Goal: Transaction & Acquisition: Purchase product/service

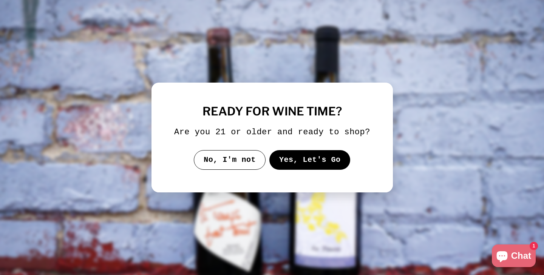
click at [295, 170] on button "Yes, Let's Go" at bounding box center [309, 160] width 81 height 20
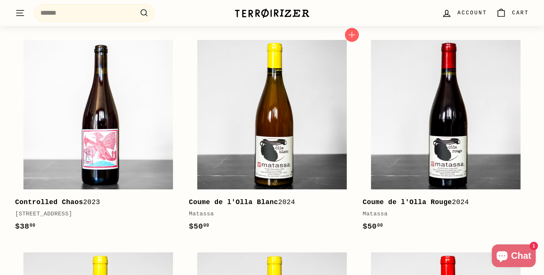
scroll to position [171, 0]
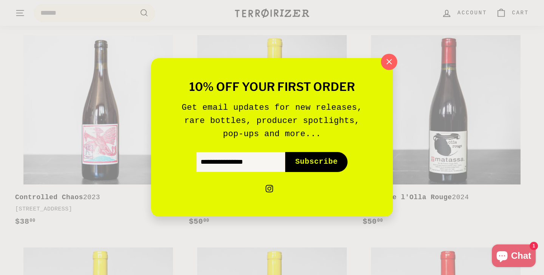
click at [385, 67] on icon "button" at bounding box center [389, 61] width 11 height 11
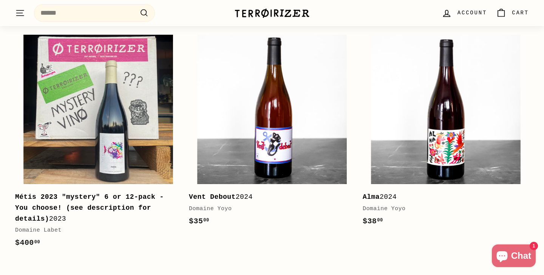
scroll to position [1056, 0]
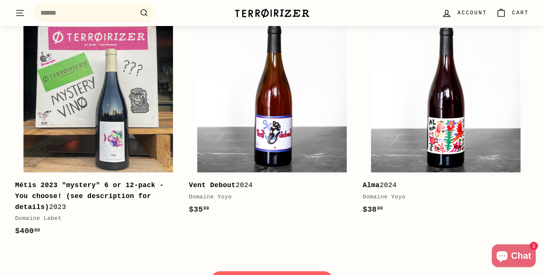
click at [128, 192] on div "Métis 2023 "mystery" 6 or 12-pack - You choose! (see description for details) 2…" at bounding box center [94, 196] width 159 height 32
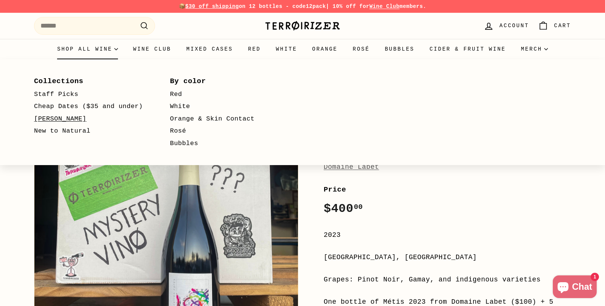
click at [66, 121] on link "[PERSON_NAME]" at bounding box center [91, 119] width 114 height 12
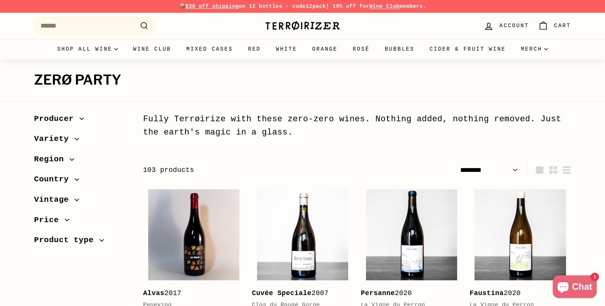
select select "******"
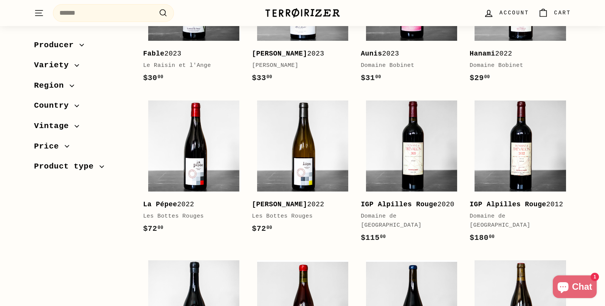
scroll to position [1195, 0]
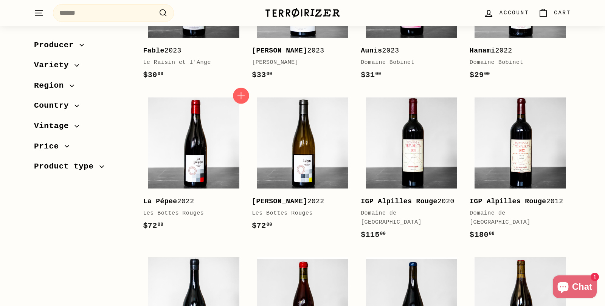
click at [240, 91] on icon "button" at bounding box center [241, 96] width 10 height 10
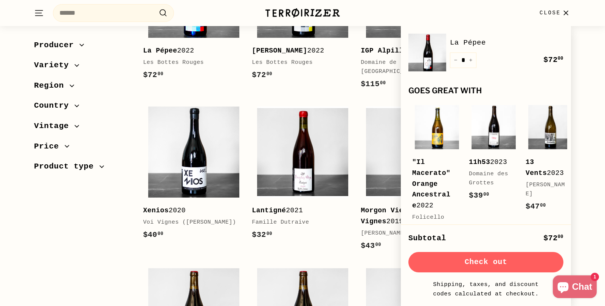
scroll to position [1352, 0]
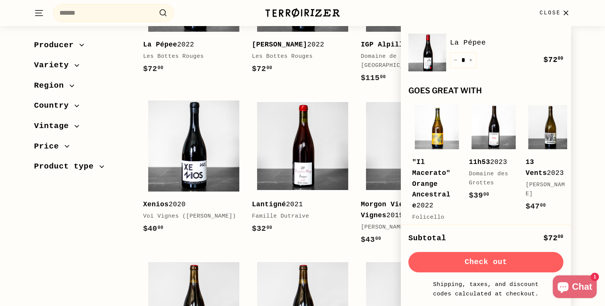
click at [567, 12] on icon "button" at bounding box center [565, 13] width 10 height 10
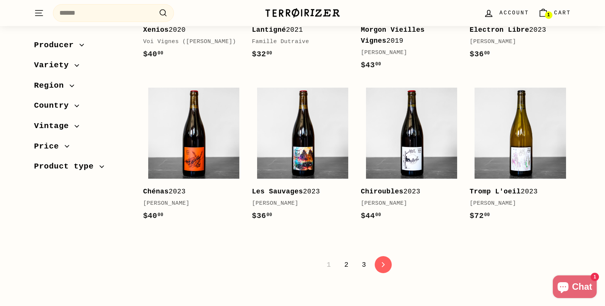
scroll to position [1541, 0]
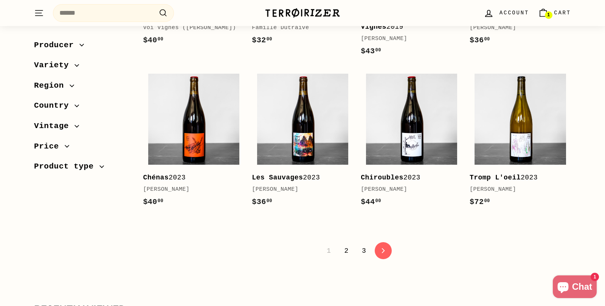
click at [349, 244] on link "2" at bounding box center [345, 250] width 13 height 13
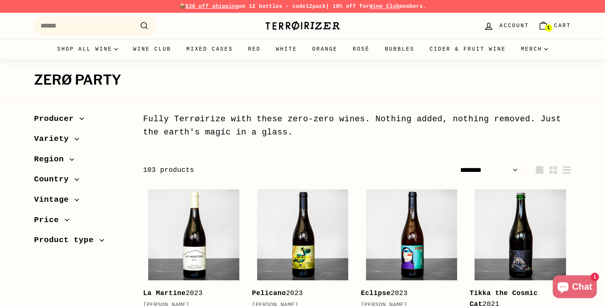
select select "******"
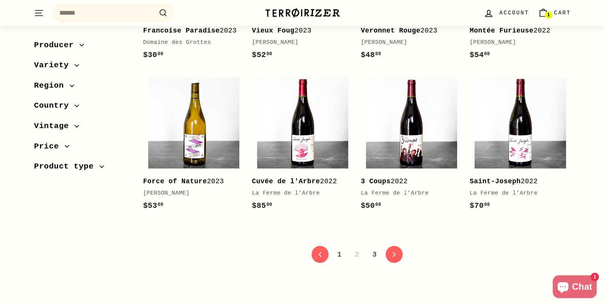
scroll to position [1549, 0]
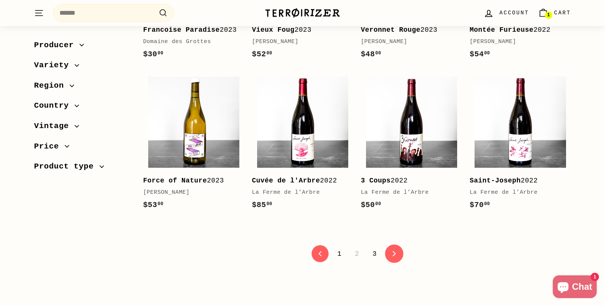
click at [395, 251] on icon at bounding box center [393, 253] width 3 height 5
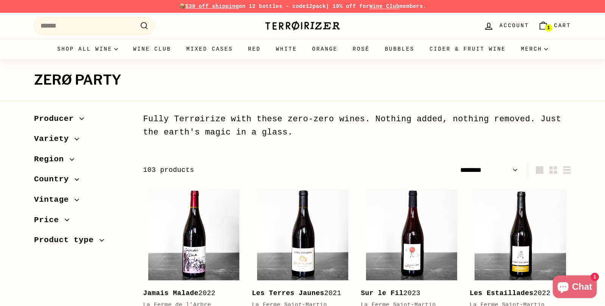
select select "******"
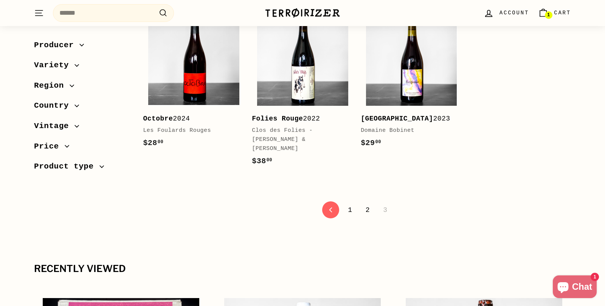
scroll to position [962, 0]
